Goal: Transaction & Acquisition: Purchase product/service

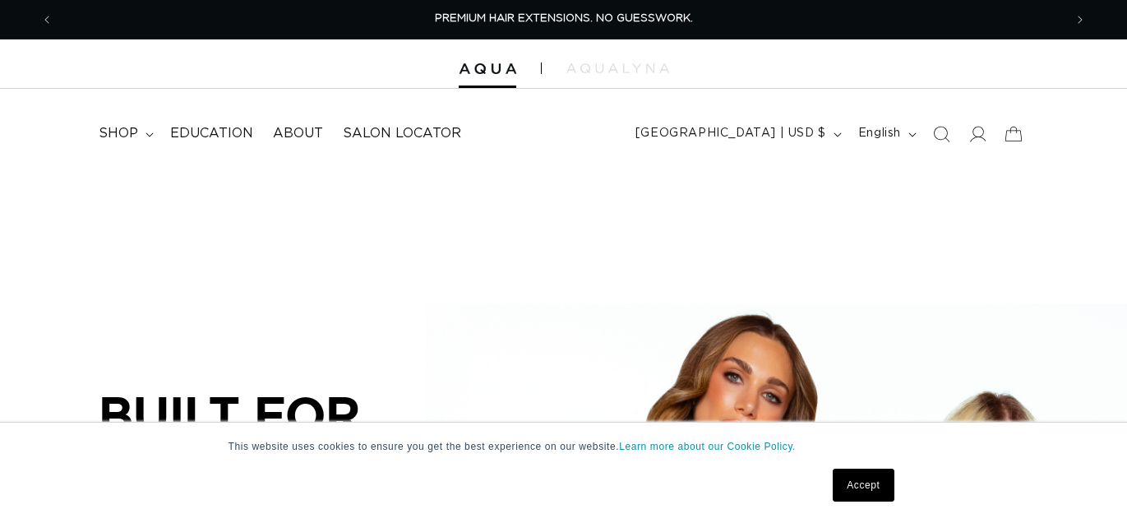
scroll to position [0, 1010]
click at [858, 484] on link "Accept" at bounding box center [863, 485] width 61 height 33
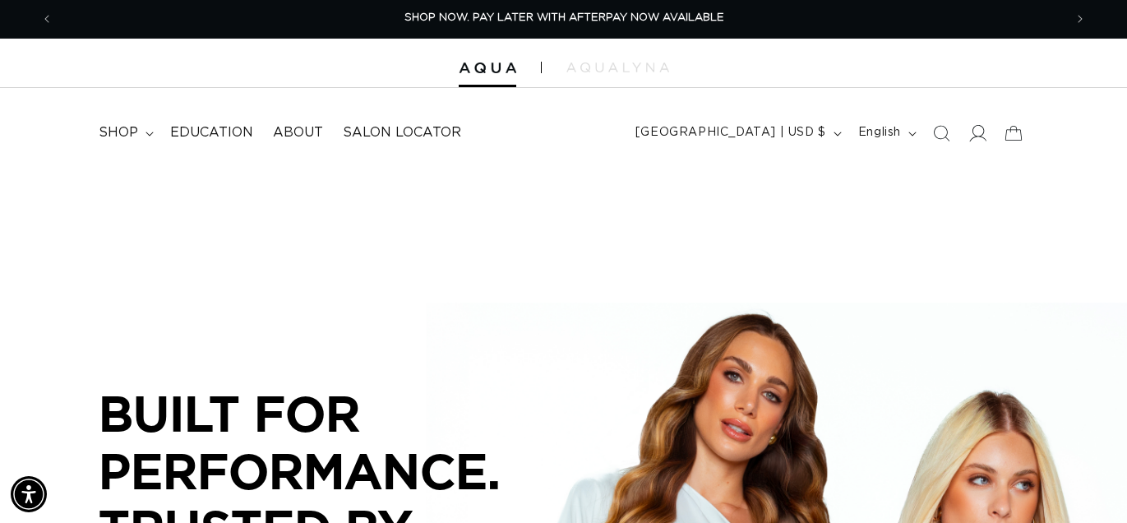
click at [978, 133] on icon at bounding box center [977, 132] width 17 height 17
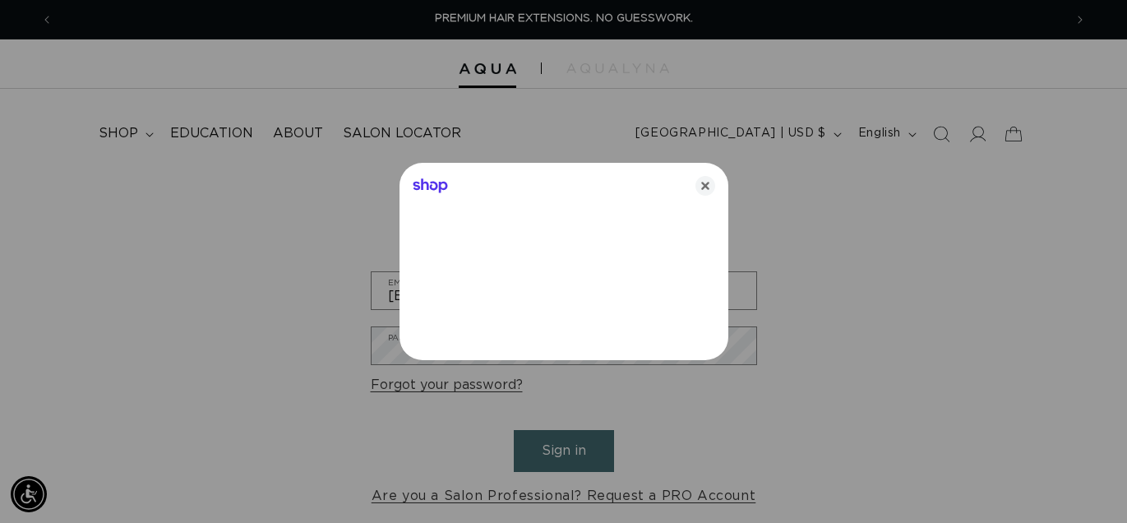
type input "[EMAIL_ADDRESS][DOMAIN_NAME]"
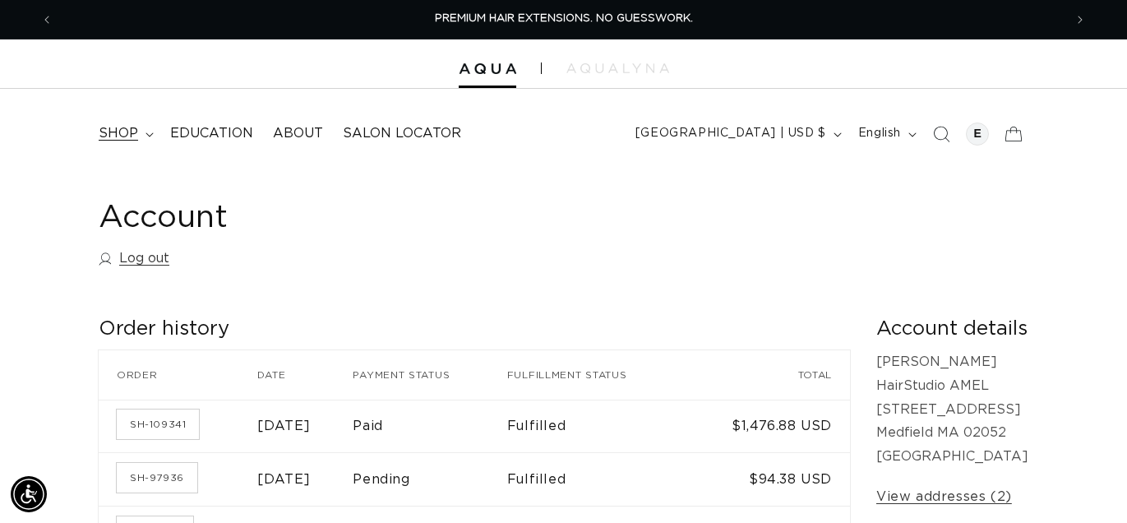
click at [123, 139] on span "shop" at bounding box center [118, 133] width 39 height 17
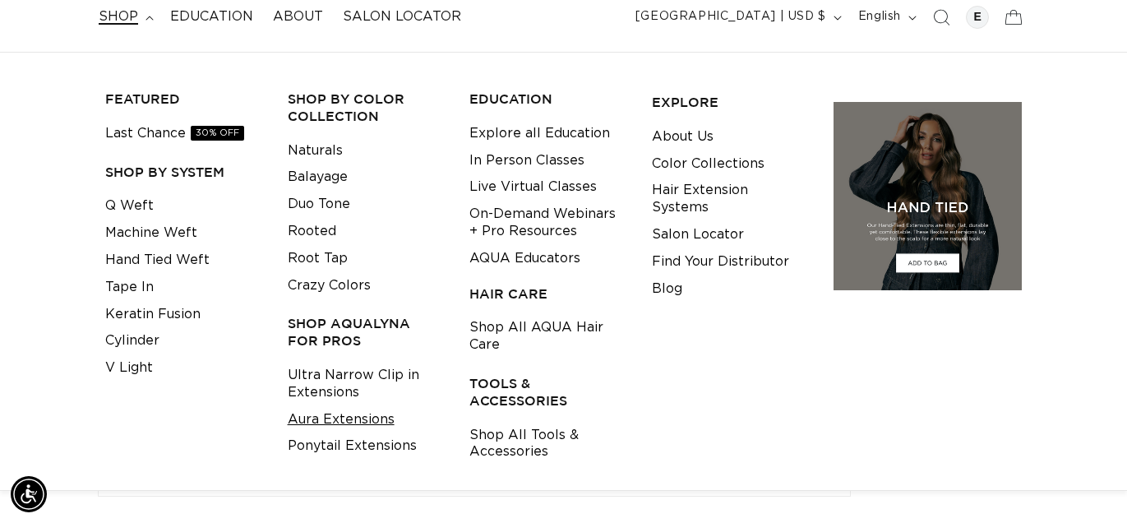
click at [359, 423] on link "Aura Extensions" at bounding box center [341, 419] width 107 height 27
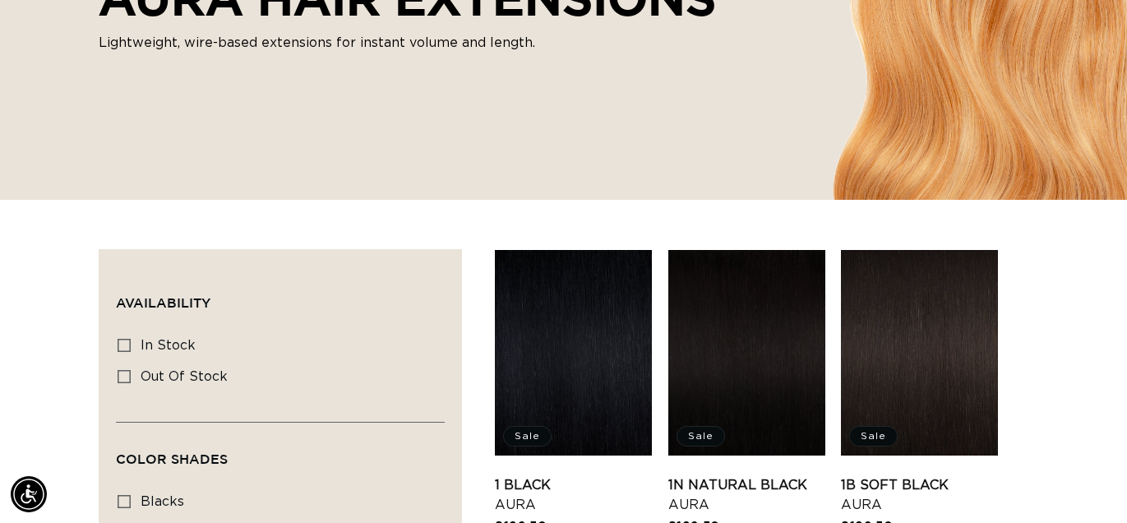
scroll to position [340, 0]
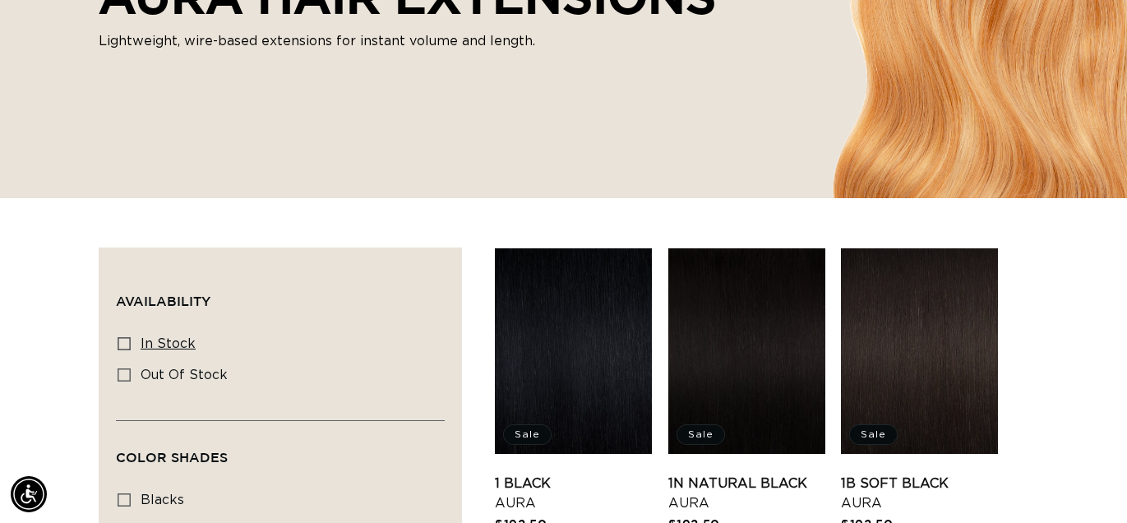
click at [123, 343] on icon at bounding box center [124, 343] width 13 height 13
click at [123, 343] on input "In stock In stock (31 products)" at bounding box center [124, 343] width 13 height 13
checkbox input "true"
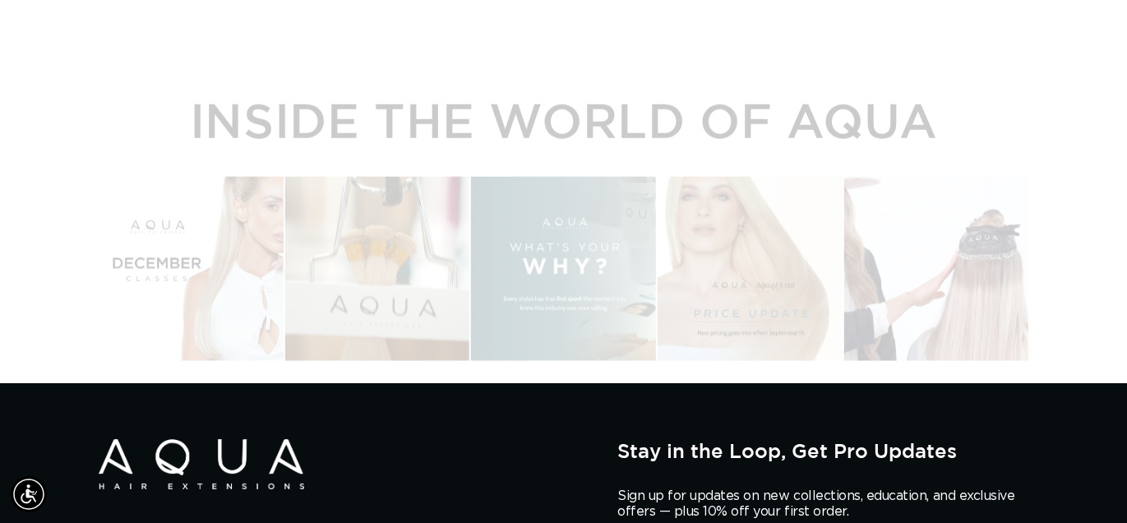
click at [928, 246] on div "Instagram post opens in a popup" at bounding box center [937, 256] width 184 height 184
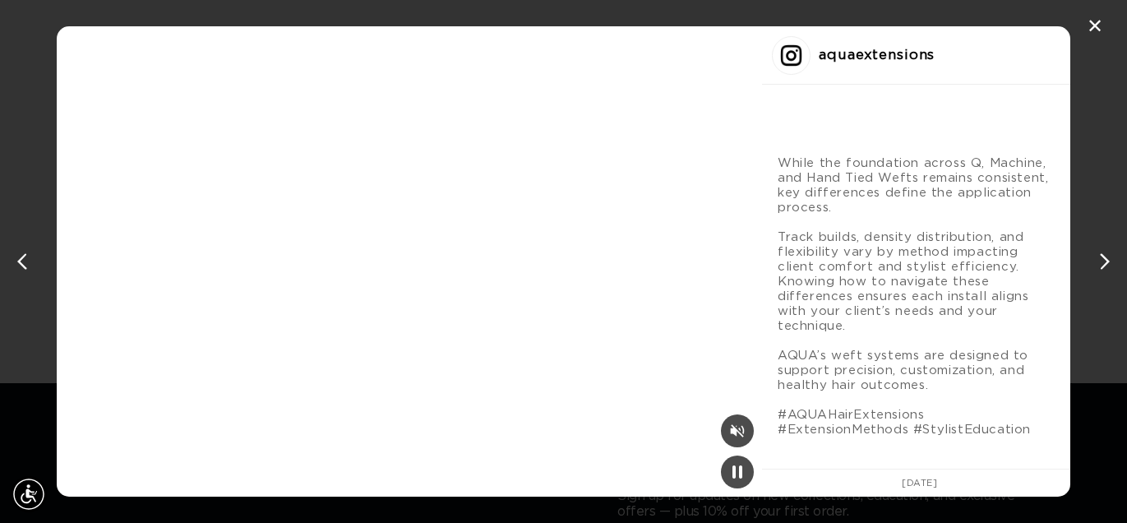
click at [472, 211] on video "Instagram post #5 details" at bounding box center [410, 261] width 706 height 470
click at [1103, 26] on div "✕" at bounding box center [1095, 26] width 25 height 25
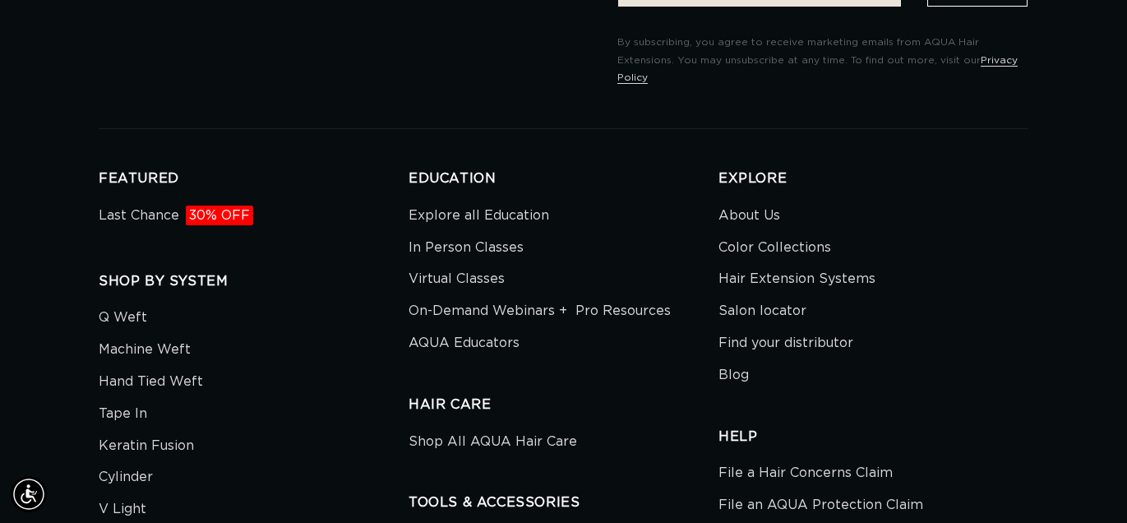
scroll to position [3873, 0]
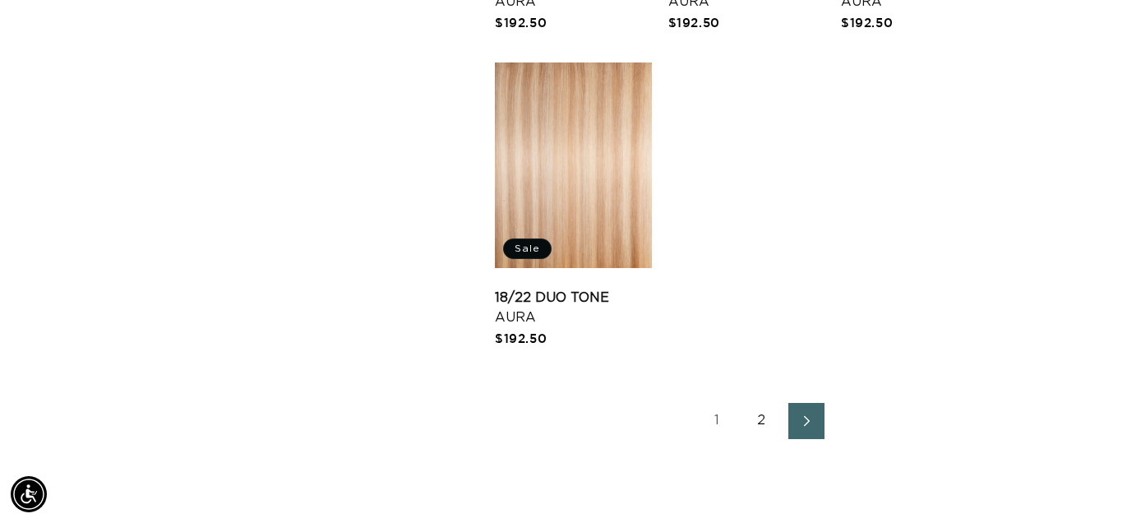
click at [802, 426] on span "Next page" at bounding box center [806, 421] width 11 height 20
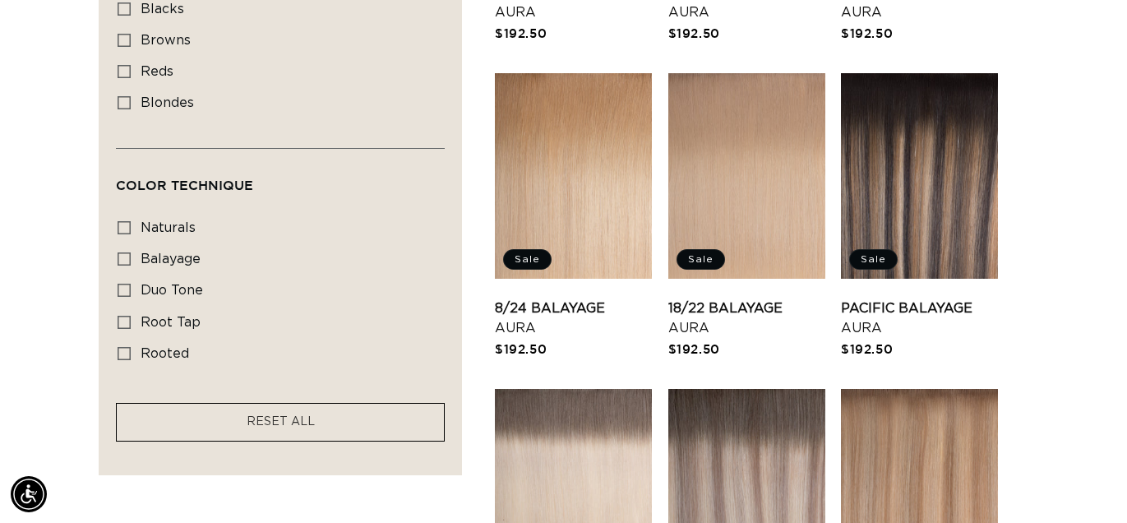
scroll to position [0, 2020]
click at [582, 298] on link "8/24 Balayage Aura" at bounding box center [573, 317] width 157 height 39
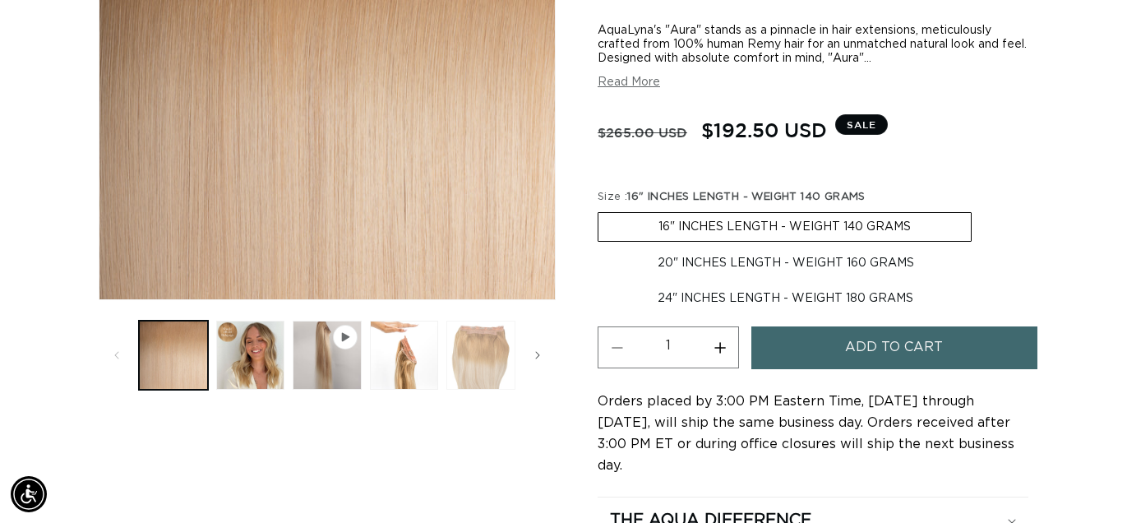
scroll to position [341, 0]
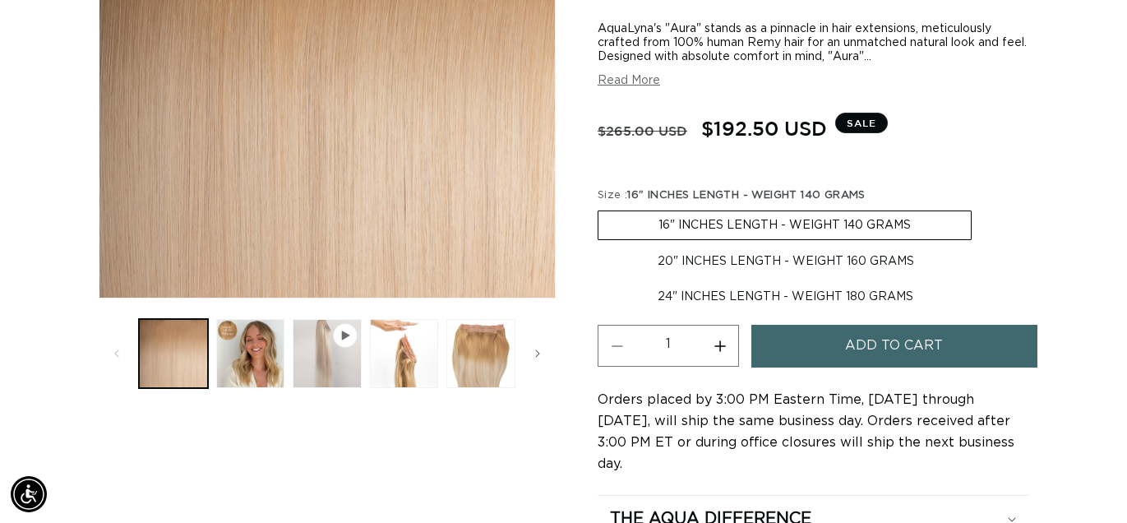
click at [333, 339] on button "Play video 1 in gallery view" at bounding box center [327, 353] width 69 height 69
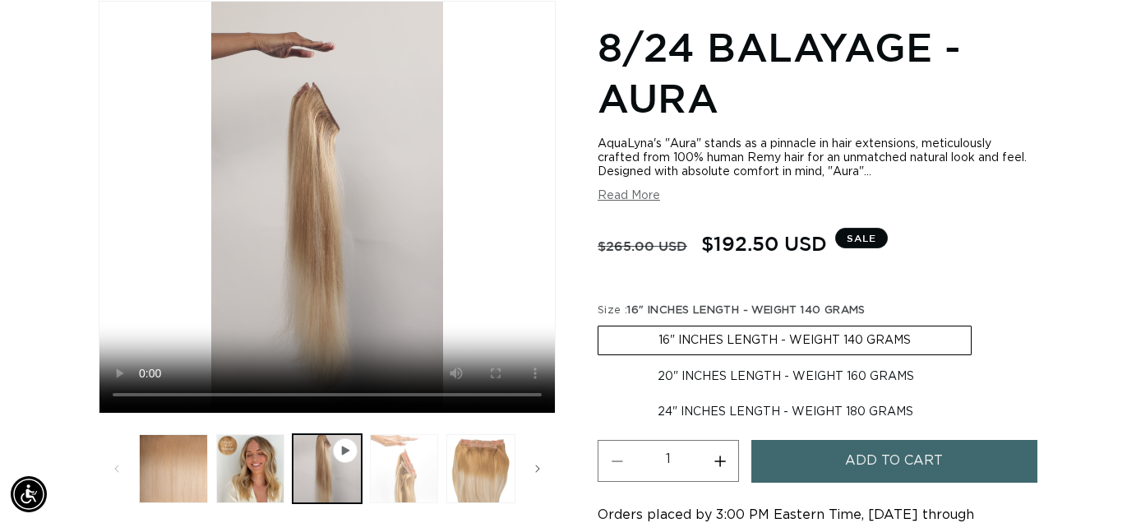
scroll to position [0, 1010]
click at [539, 467] on icon "Slide right" at bounding box center [537, 469] width 5 height 8
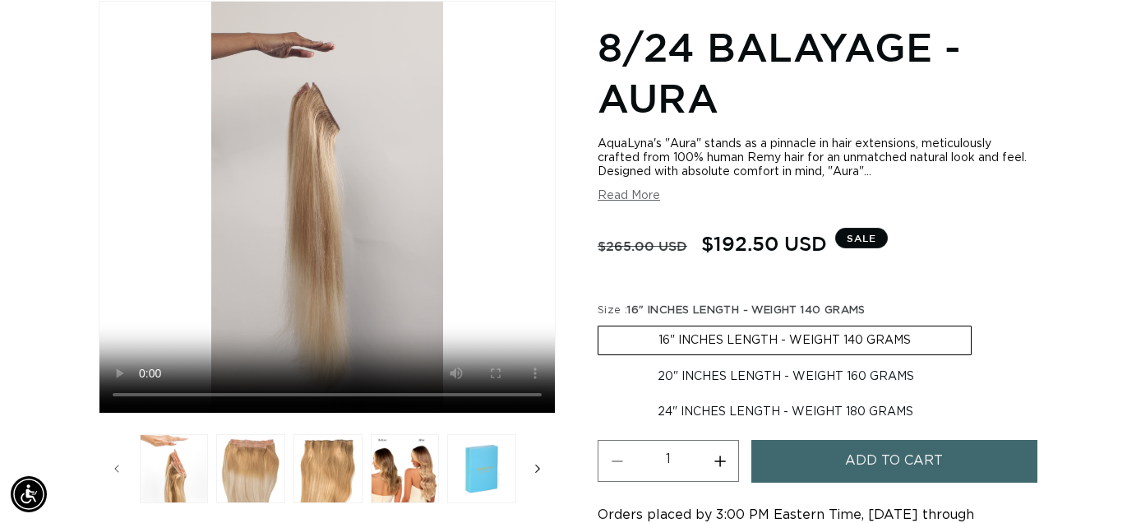
scroll to position [0, 2020]
click at [183, 469] on button "Load image 3 in gallery view" at bounding box center [174, 468] width 69 height 69
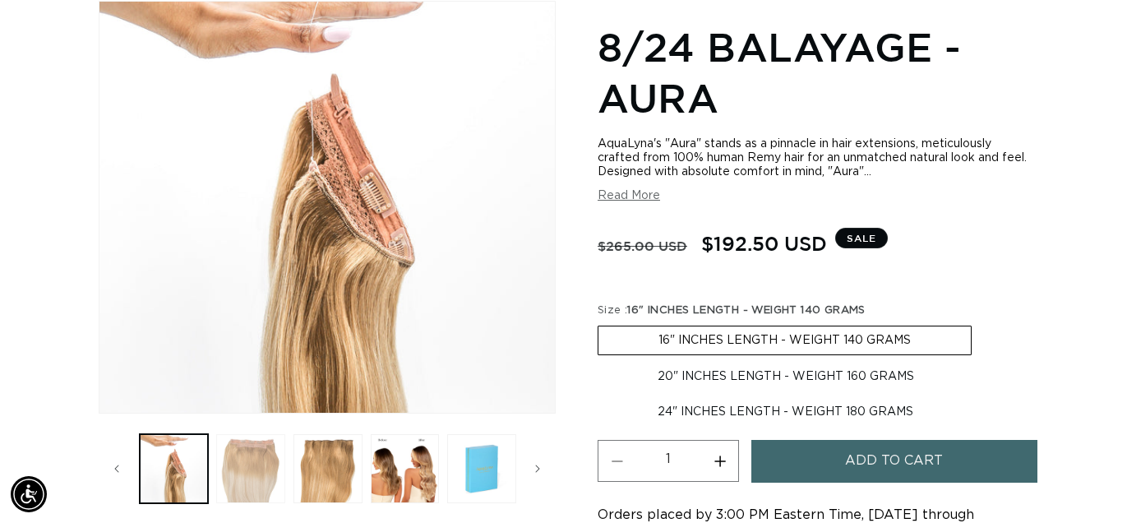
scroll to position [0, 0]
click at [264, 470] on button "Load image 4 in gallery view" at bounding box center [250, 468] width 69 height 69
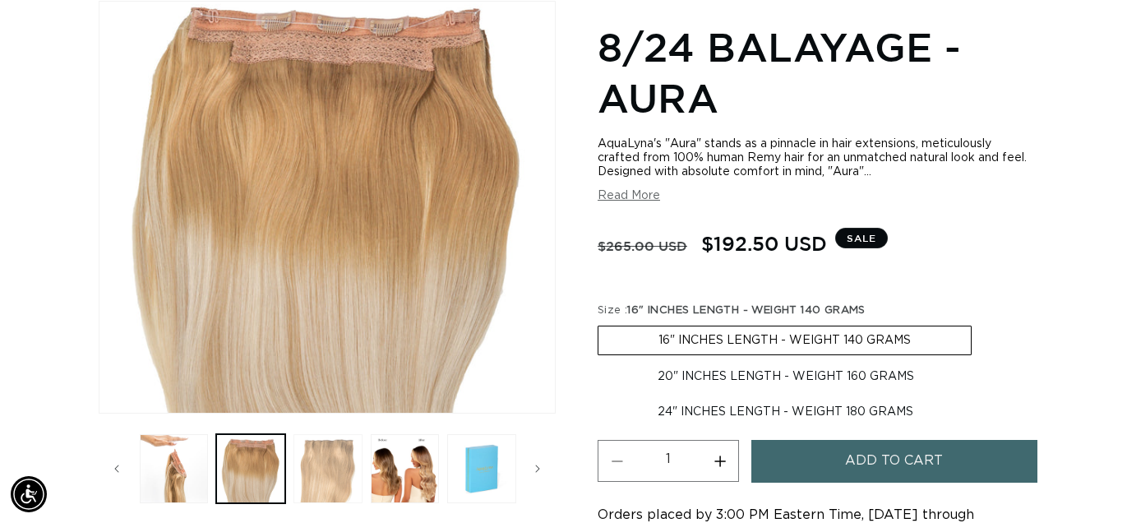
scroll to position [0, 1010]
click at [324, 467] on button "Load image 5 in gallery view" at bounding box center [328, 468] width 69 height 69
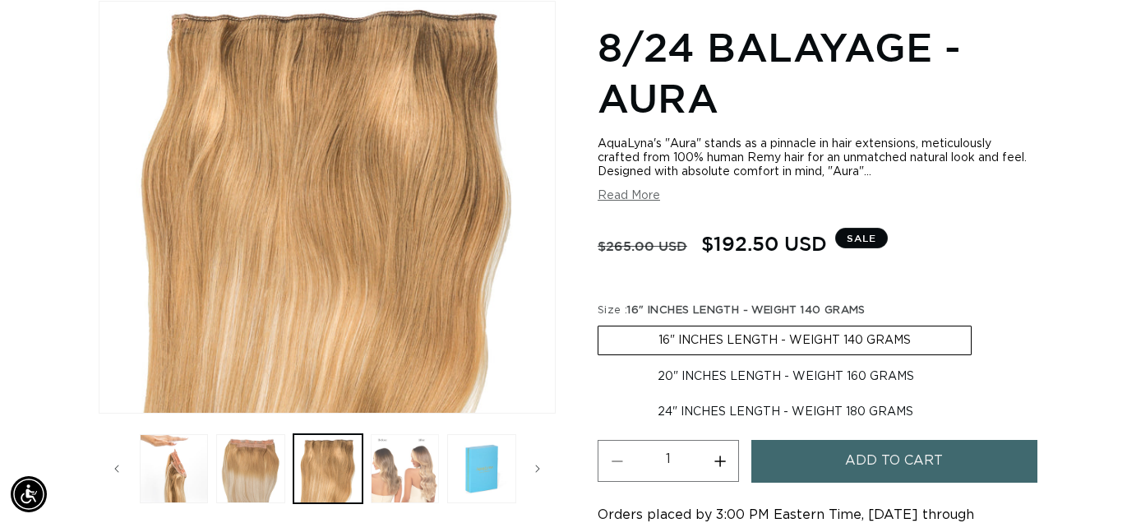
scroll to position [0, 2020]
click at [413, 477] on button "Load image 6 in gallery view" at bounding box center [405, 468] width 69 height 69
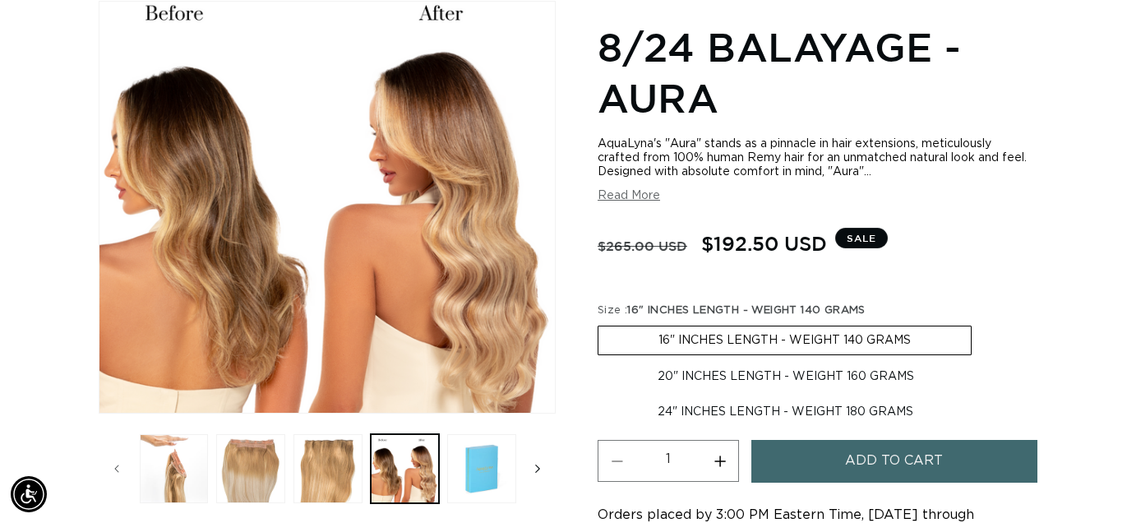
click at [539, 466] on icon "Slide right" at bounding box center [537, 469] width 5 height 8
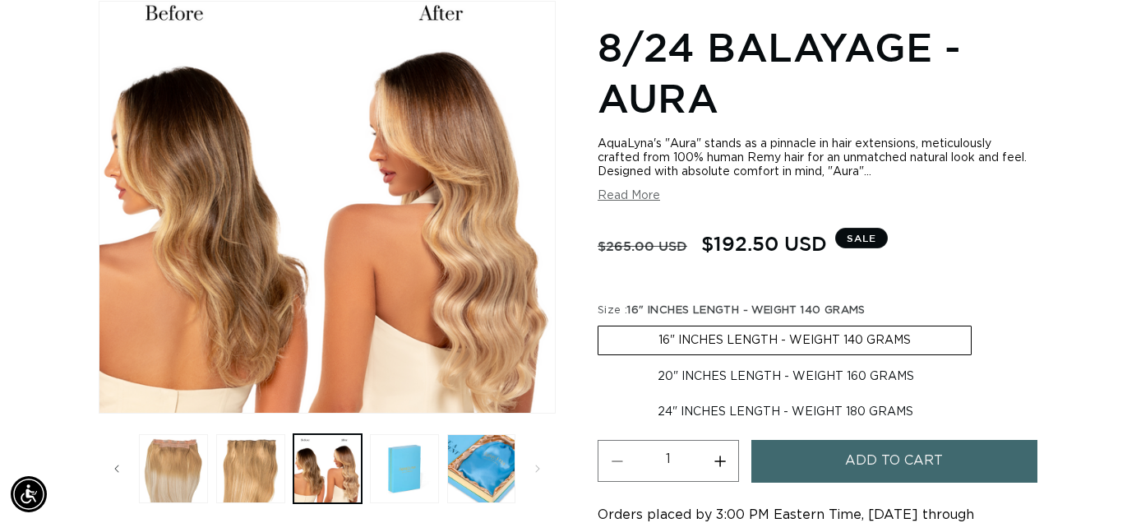
scroll to position [0, 0]
click at [481, 467] on button "Load image 8 in gallery view" at bounding box center [481, 468] width 69 height 69
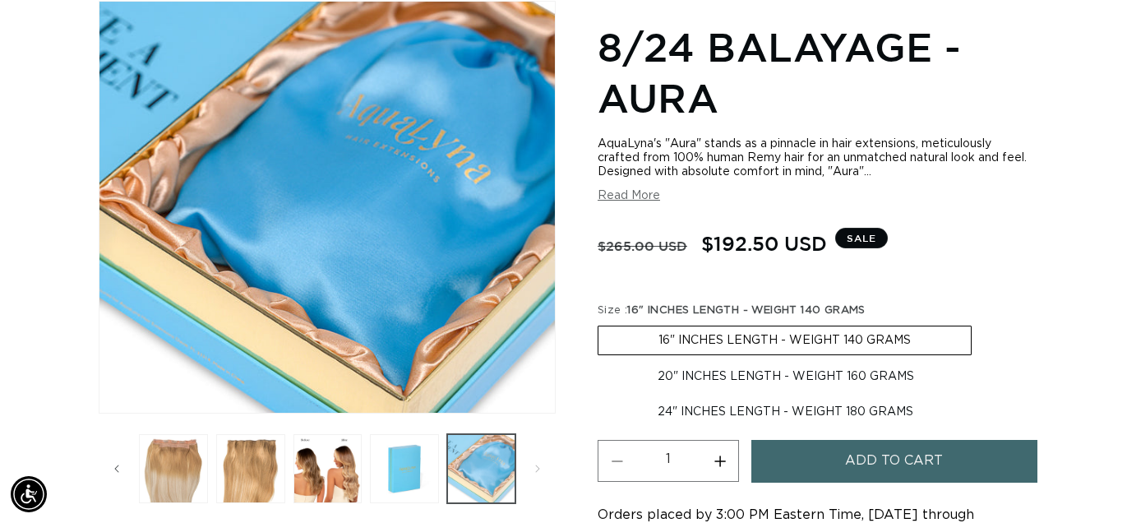
scroll to position [0, 1010]
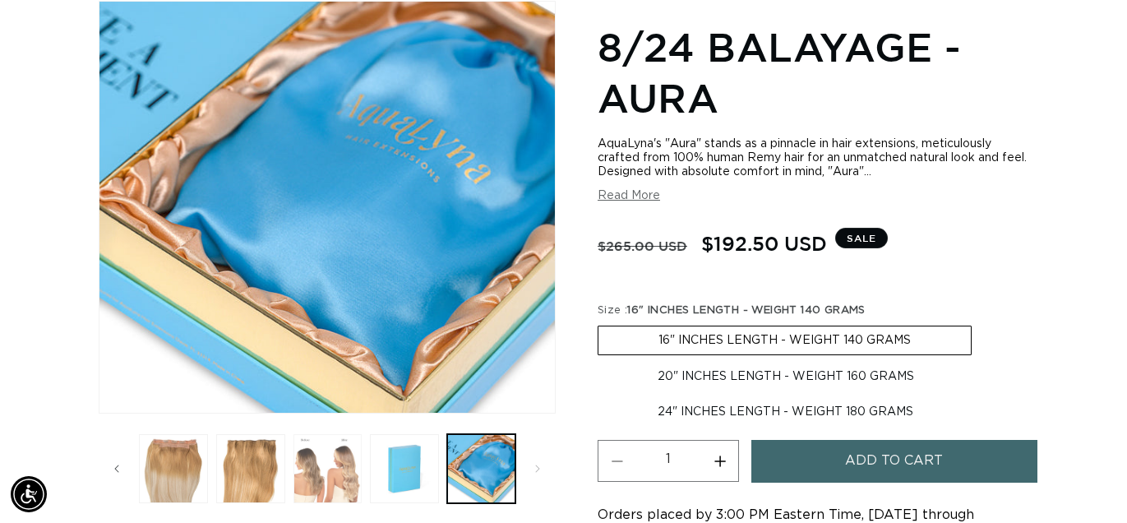
click at [350, 479] on button "Load image 6 in gallery view" at bounding box center [328, 468] width 69 height 69
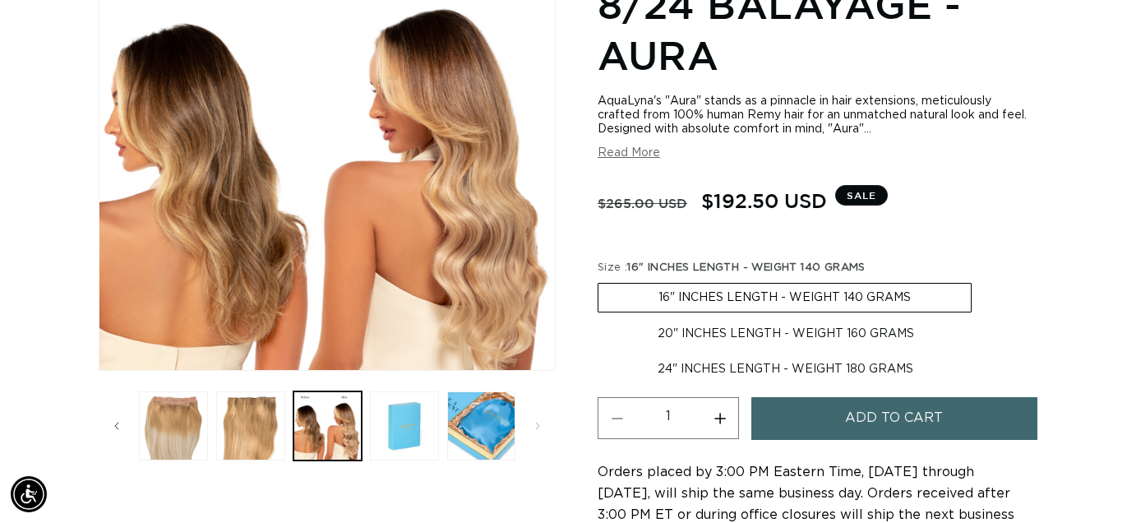
click at [744, 364] on label "24" INCHES LENGTH - WEIGHT 180 GRAMS Variant sold out or unavailable" at bounding box center [786, 369] width 376 height 28
click at [983, 317] on input "24" INCHES LENGTH - WEIGHT 180 GRAMS Variant sold out or unavailable" at bounding box center [983, 317] width 1 height 1
radio input "true"
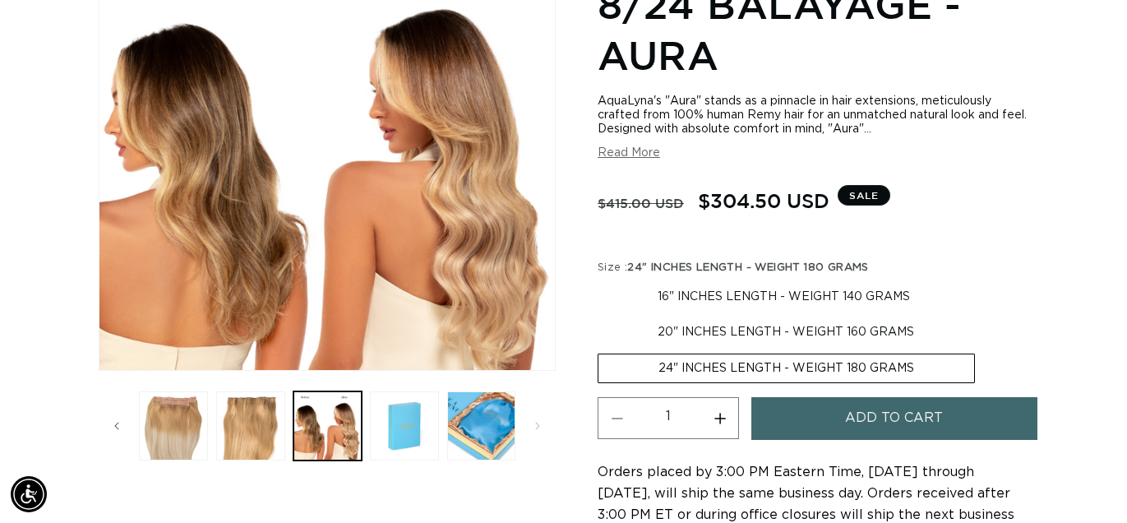
scroll to position [0, 2020]
click at [733, 295] on label "16" INCHES LENGTH - WEIGHT 140 GRAMS Variant sold out or unavailable" at bounding box center [784, 297] width 373 height 28
click at [603, 280] on input "16" INCHES LENGTH - WEIGHT 140 GRAMS Variant sold out or unavailable" at bounding box center [602, 280] width 1 height 1
radio input "true"
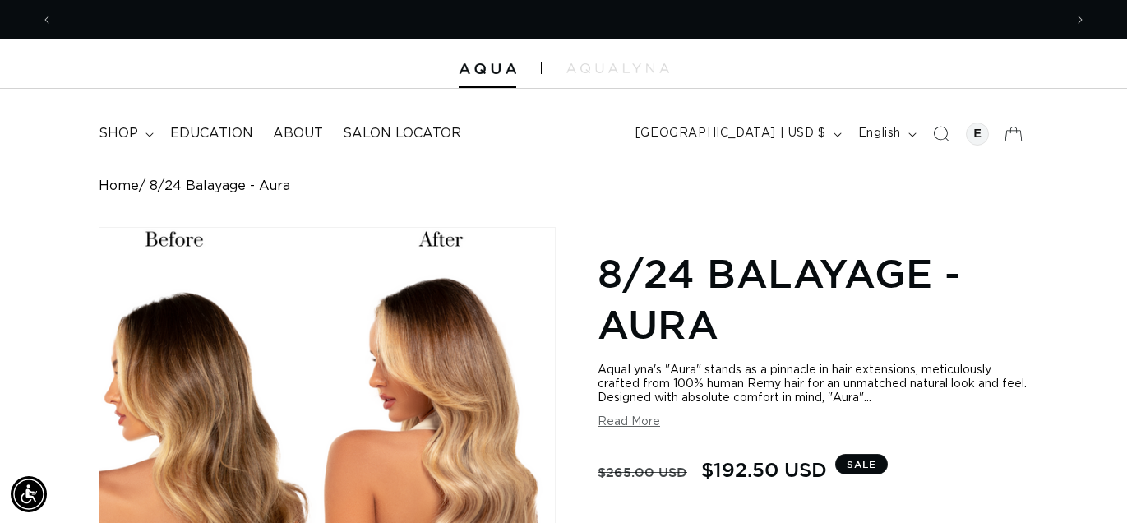
scroll to position [0, 1010]
click at [979, 137] on div at bounding box center [977, 134] width 23 height 23
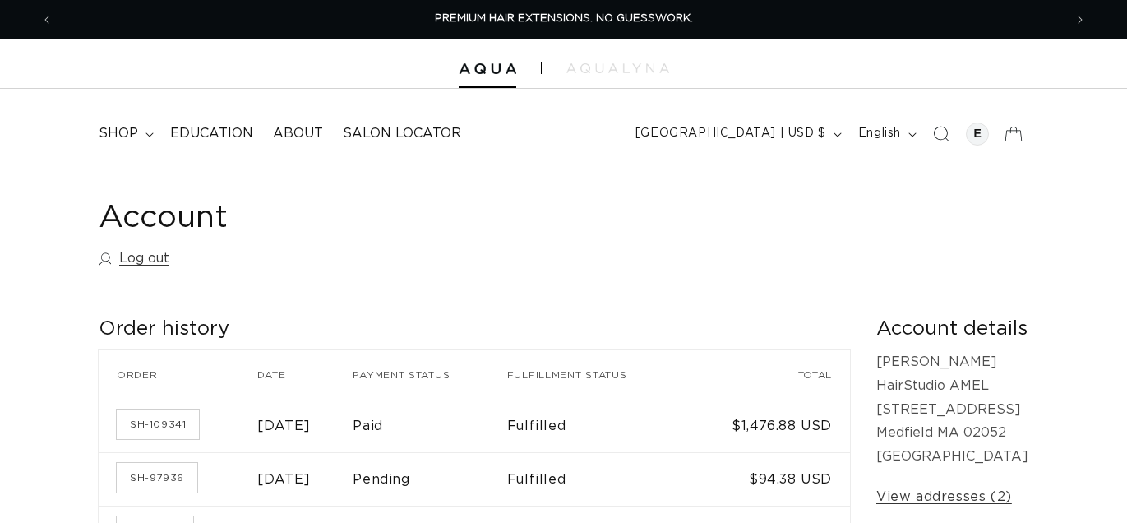
click at [979, 137] on div at bounding box center [977, 134] width 23 height 23
click at [118, 132] on span "shop" at bounding box center [118, 133] width 39 height 17
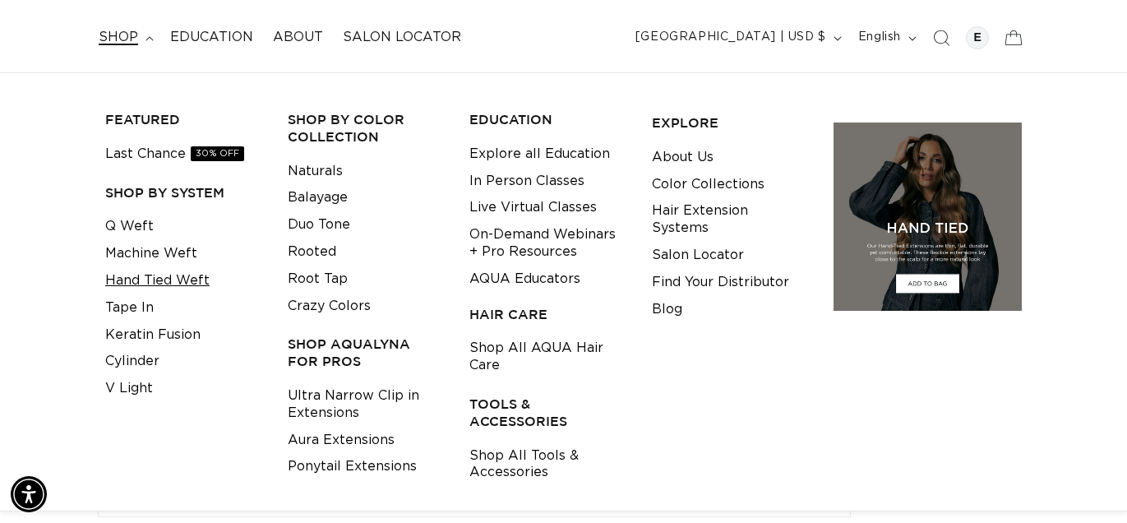
scroll to position [0, 2020]
click at [132, 307] on link "Tape In" at bounding box center [129, 307] width 49 height 27
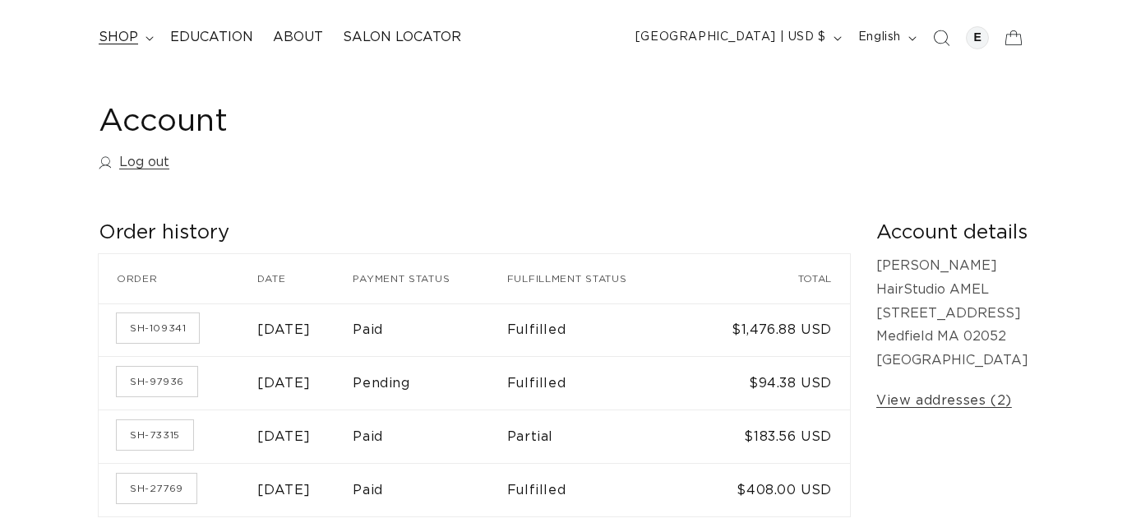
click at [124, 33] on span "shop" at bounding box center [118, 37] width 39 height 17
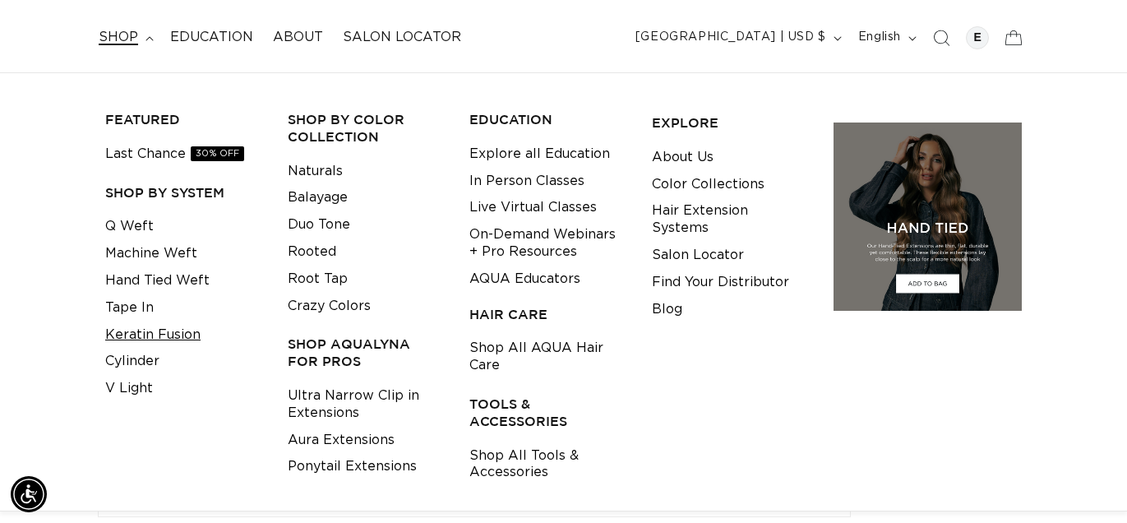
click at [160, 332] on link "Keratin Fusion" at bounding box center [152, 335] width 95 height 27
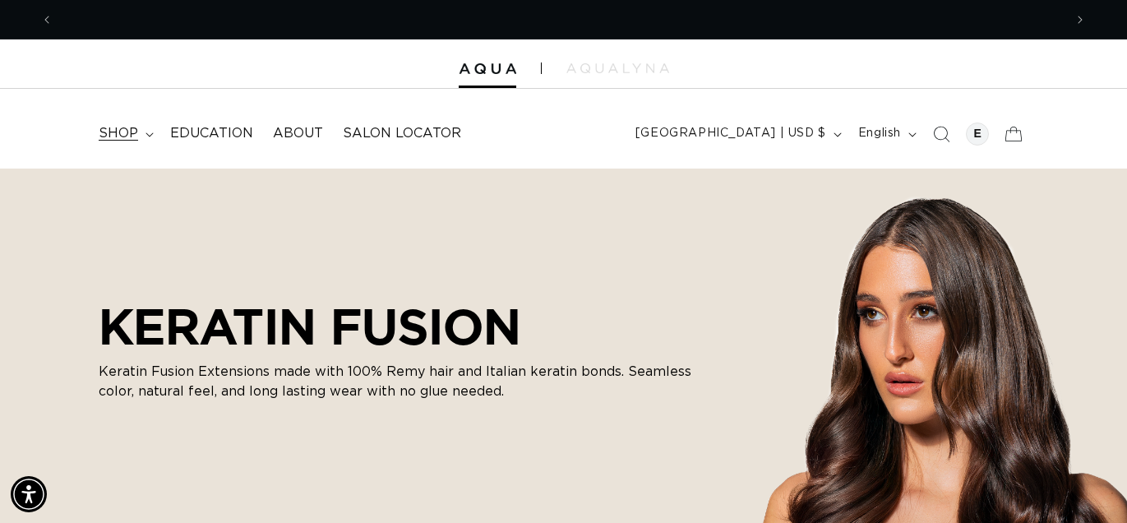
scroll to position [0, 2020]
click at [130, 137] on span "shop" at bounding box center [118, 133] width 39 height 17
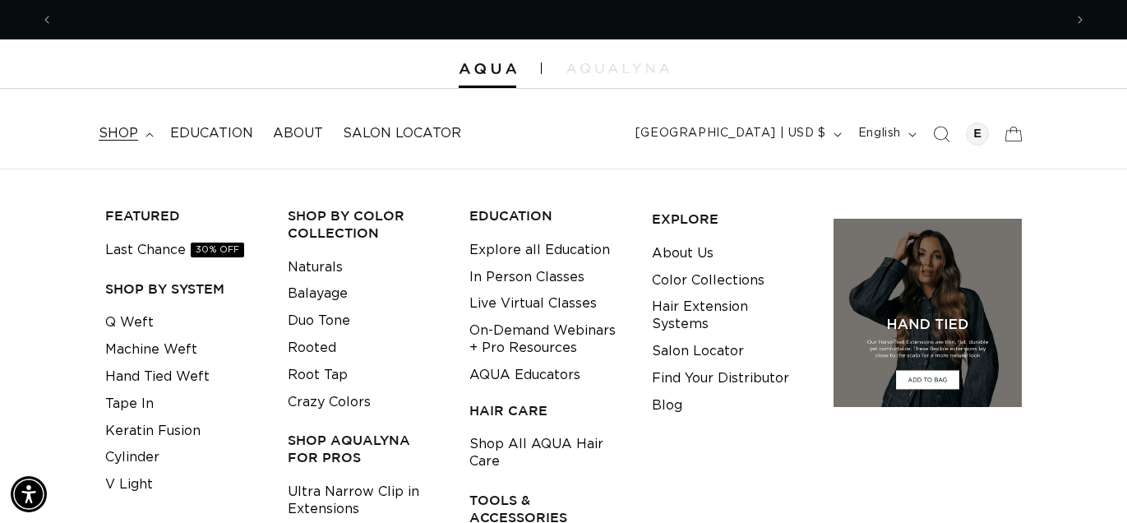
scroll to position [0, 1010]
